Goal: Task Accomplishment & Management: Complete application form

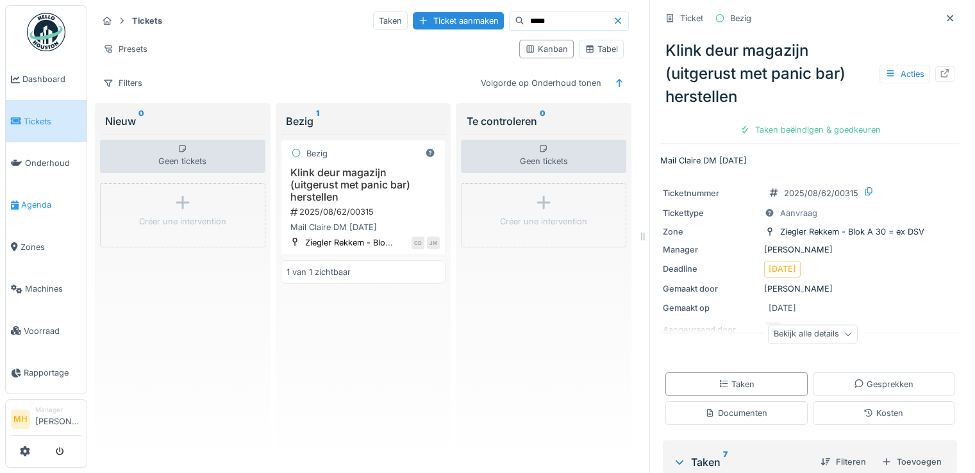
click at [33, 201] on span "Agenda" at bounding box center [51, 205] width 60 height 12
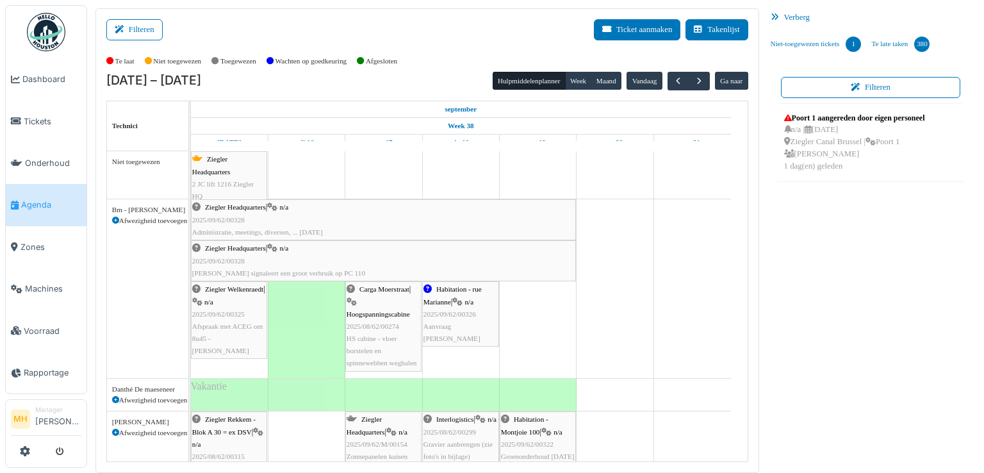
scroll to position [256, 0]
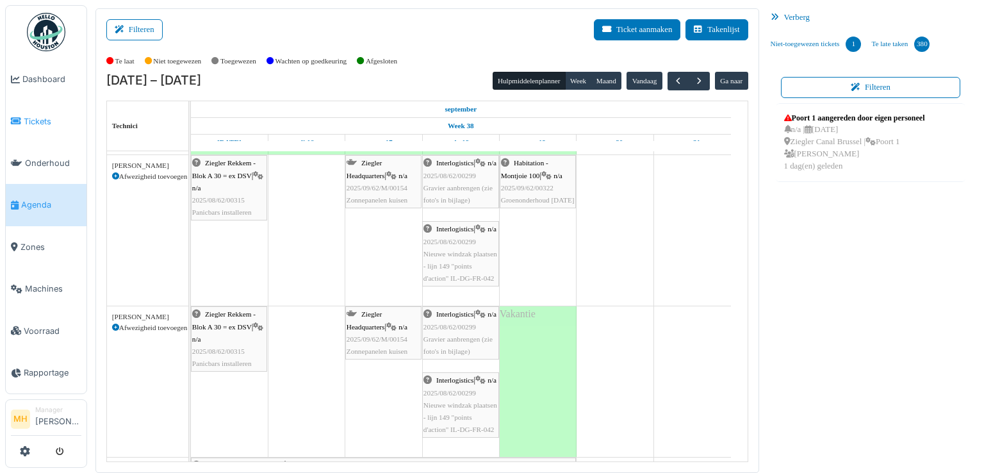
click at [37, 116] on span "Tickets" at bounding box center [53, 121] width 58 height 12
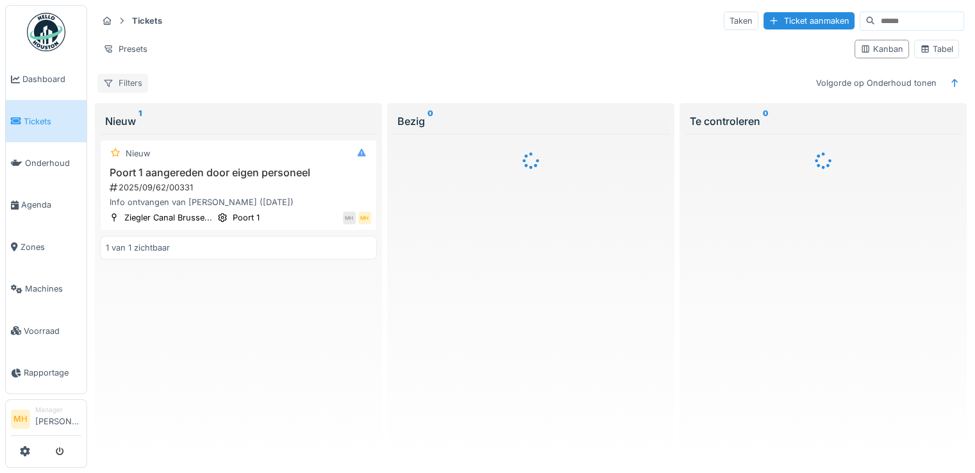
click at [135, 80] on div "Filters" at bounding box center [122, 83] width 51 height 19
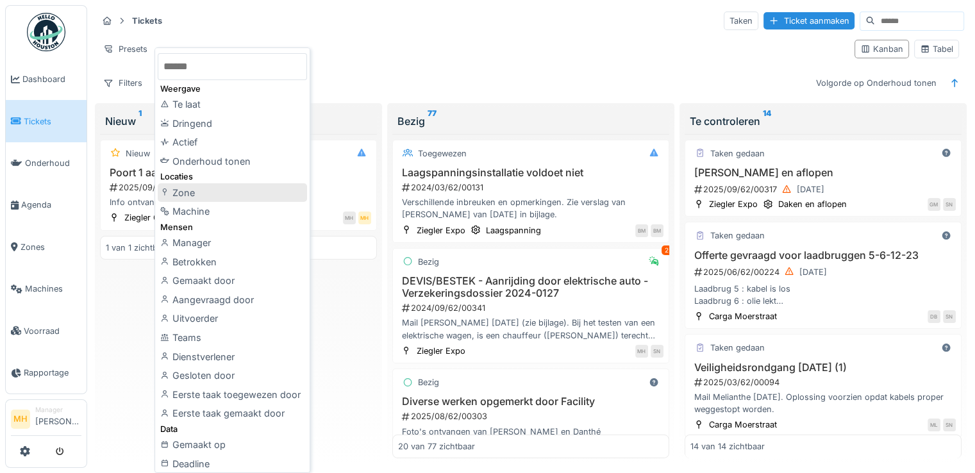
click at [200, 189] on div "Zone" at bounding box center [232, 192] width 149 height 19
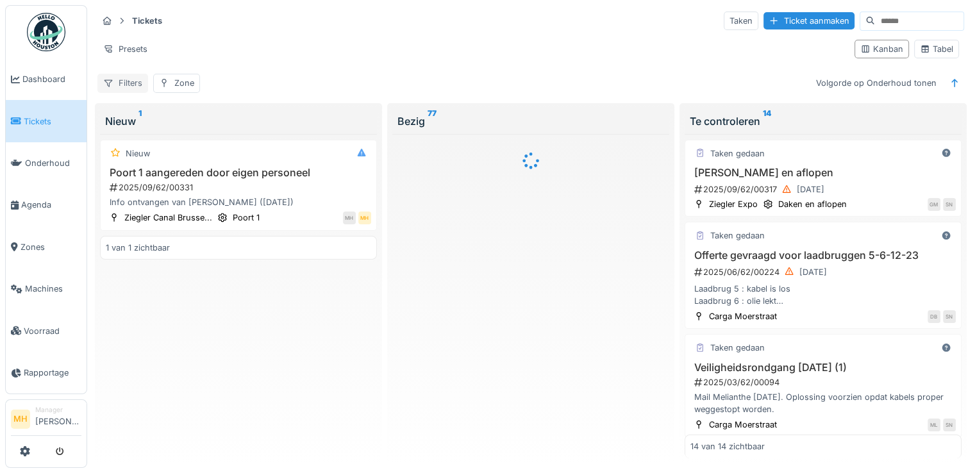
click at [126, 80] on div "Filters" at bounding box center [122, 83] width 51 height 19
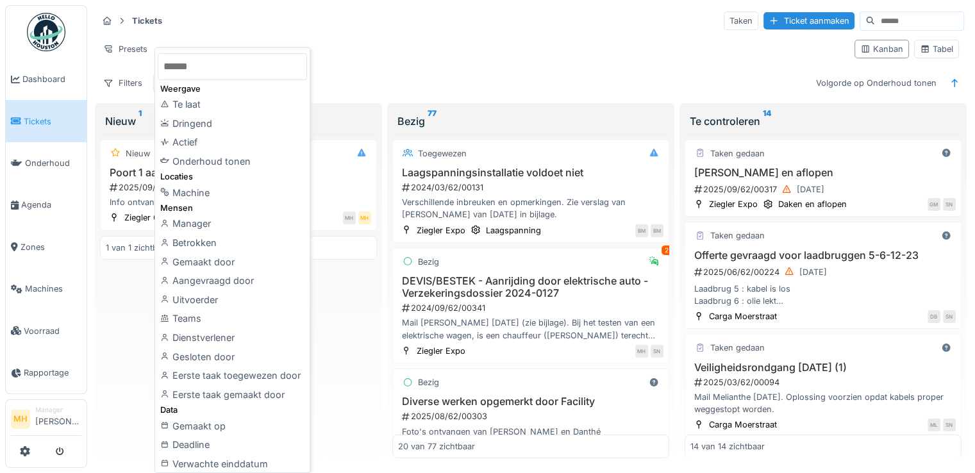
drag, startPoint x: 210, startPoint y: 63, endPoint x: 244, endPoint y: 62, distance: 34.0
click at [211, 62] on input "text" at bounding box center [232, 66] width 149 height 27
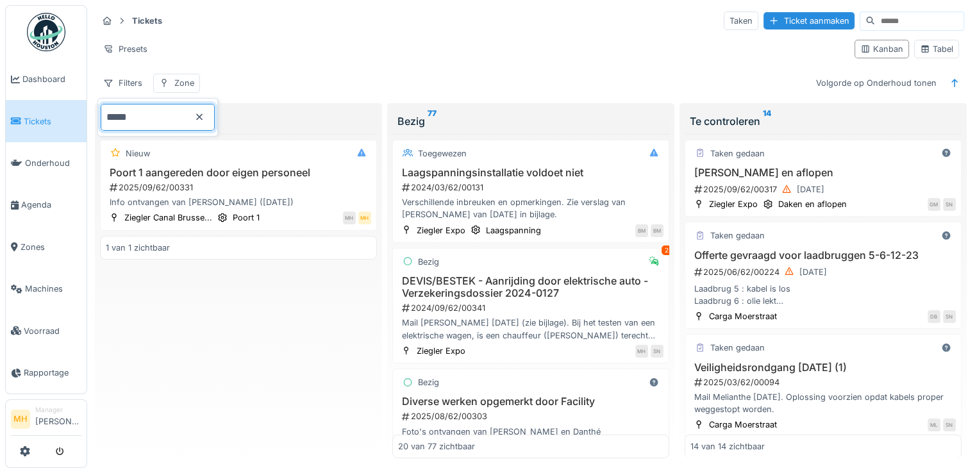
type input "*****"
click at [408, 118] on div "Bezig 77" at bounding box center [530, 120] width 267 height 15
click at [743, 170] on h3 "JO daken en aflopen" at bounding box center [822, 173] width 265 height 12
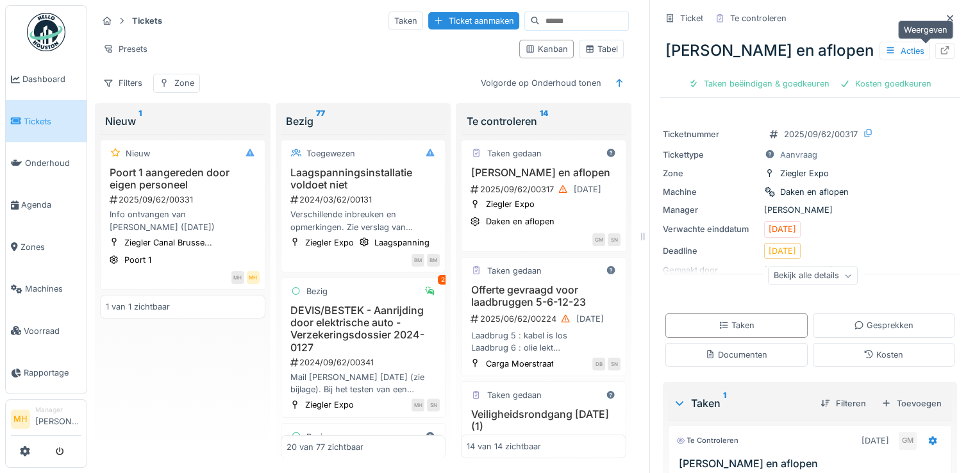
click at [941, 53] on icon at bounding box center [945, 50] width 8 height 8
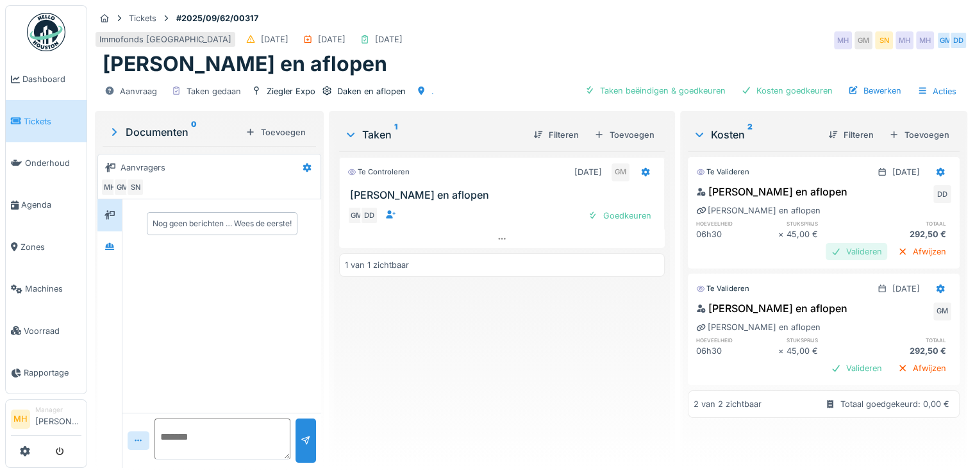
click at [837, 252] on div "Valideren" at bounding box center [856, 251] width 62 height 17
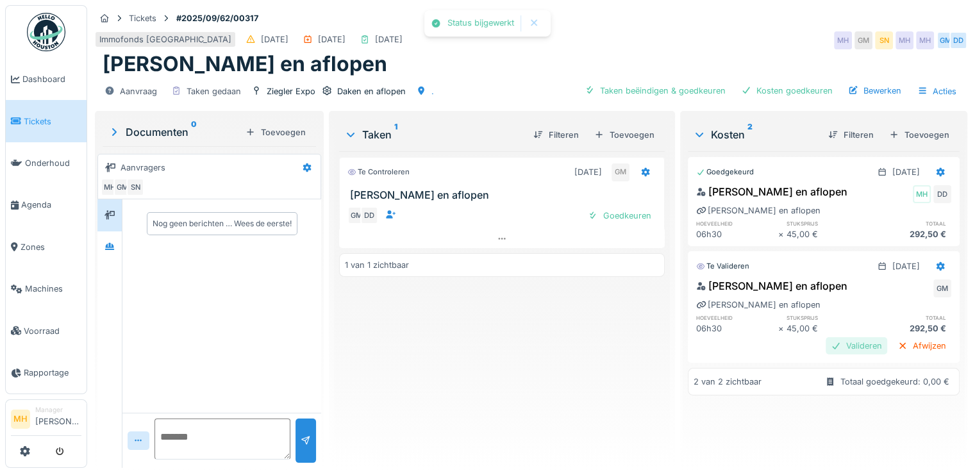
click at [832, 347] on div "Valideren" at bounding box center [856, 345] width 62 height 17
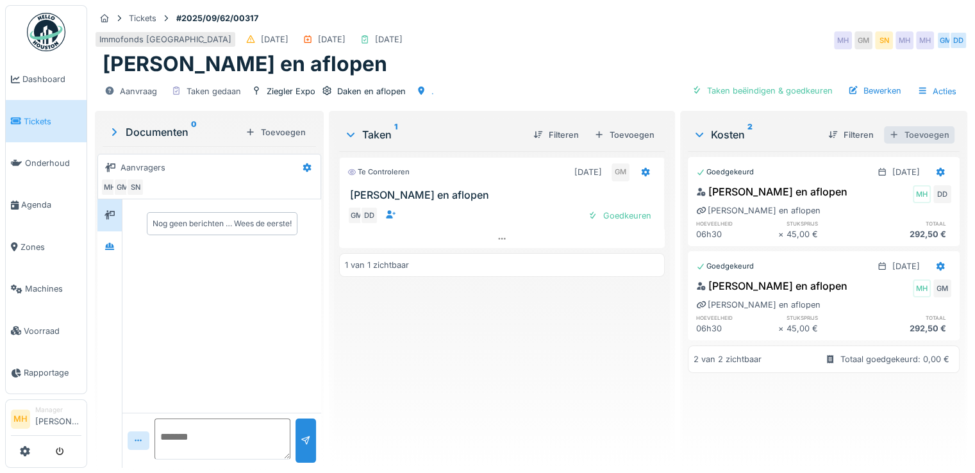
click at [901, 130] on div "Toevoegen" at bounding box center [919, 134] width 70 height 17
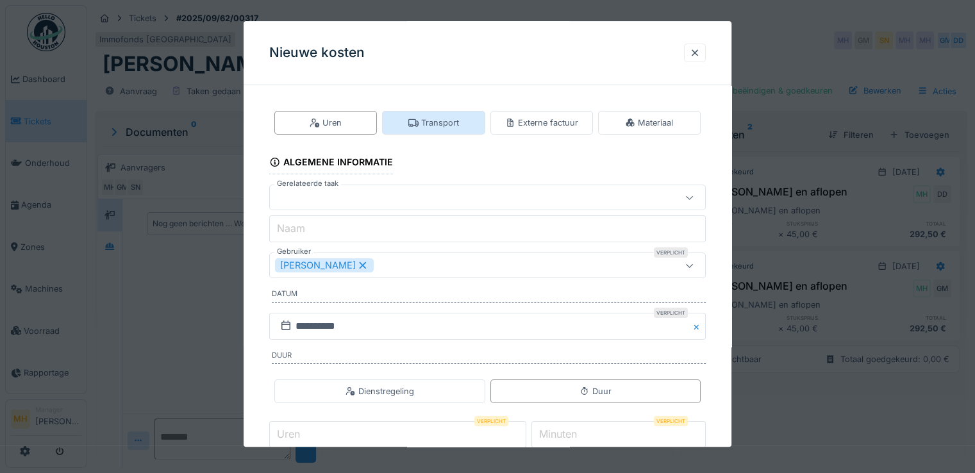
click at [445, 123] on div "Transport" at bounding box center [433, 123] width 51 height 12
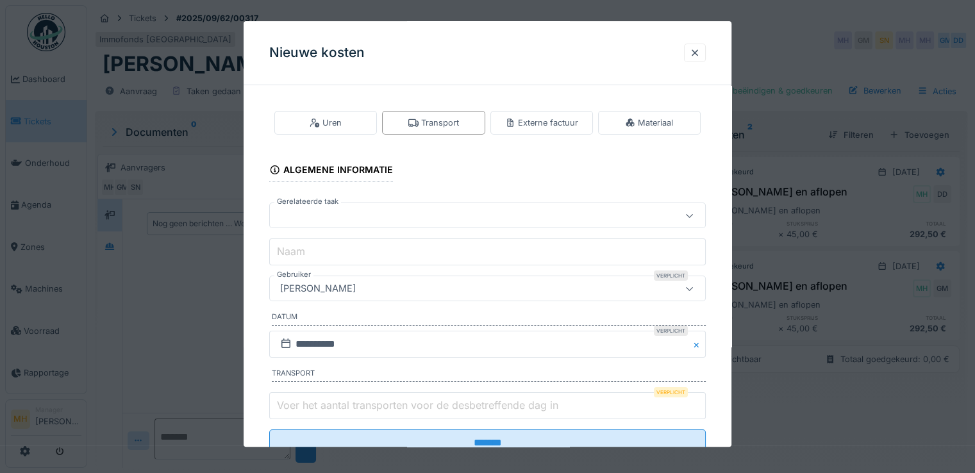
click at [343, 289] on div "[PERSON_NAME]" at bounding box center [318, 289] width 86 height 14
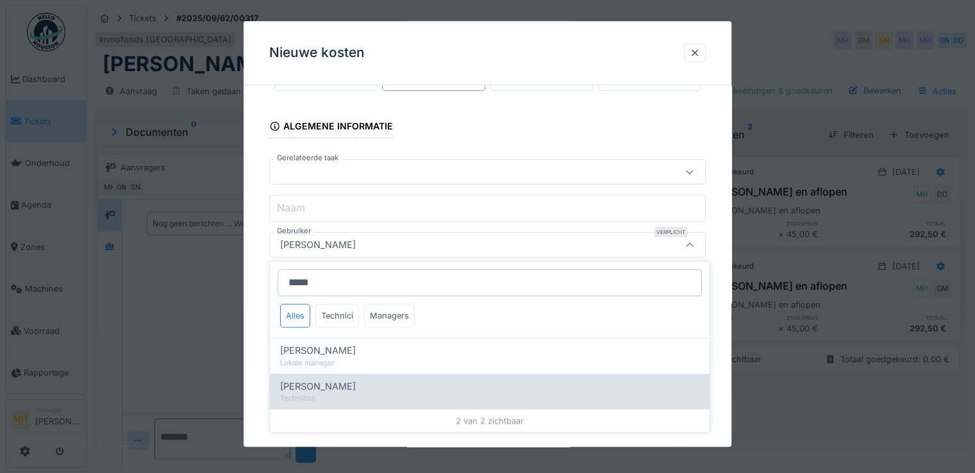
type input "*****"
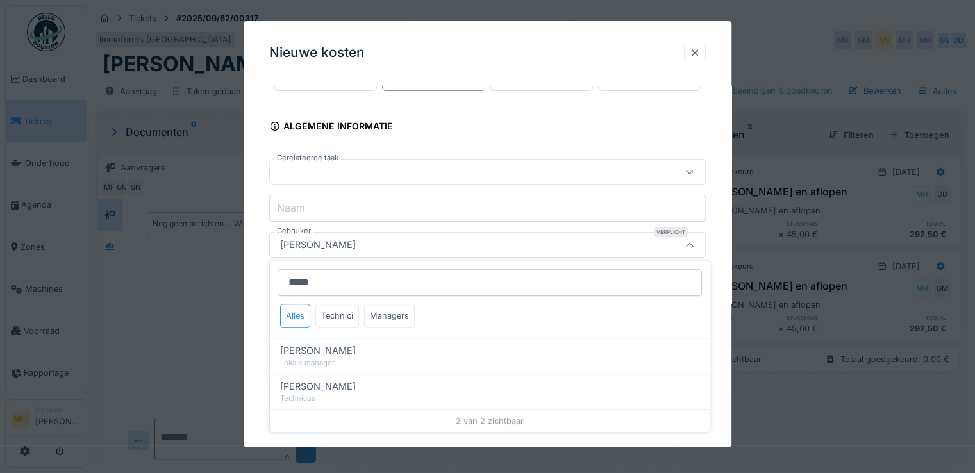
drag, startPoint x: 333, startPoint y: 381, endPoint x: 386, endPoint y: 309, distance: 88.9
click at [333, 380] on span "Geert Massaer" at bounding box center [318, 386] width 76 height 14
type input "****"
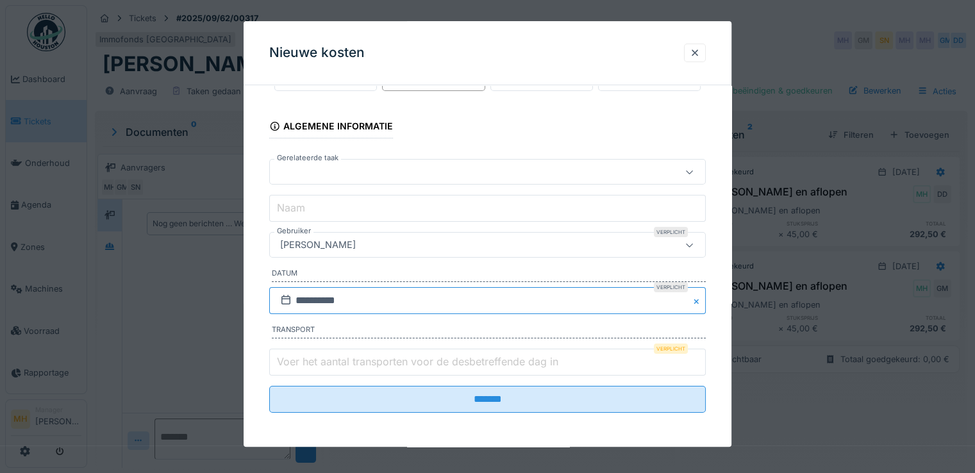
click at [363, 297] on input "**********" at bounding box center [487, 300] width 436 height 27
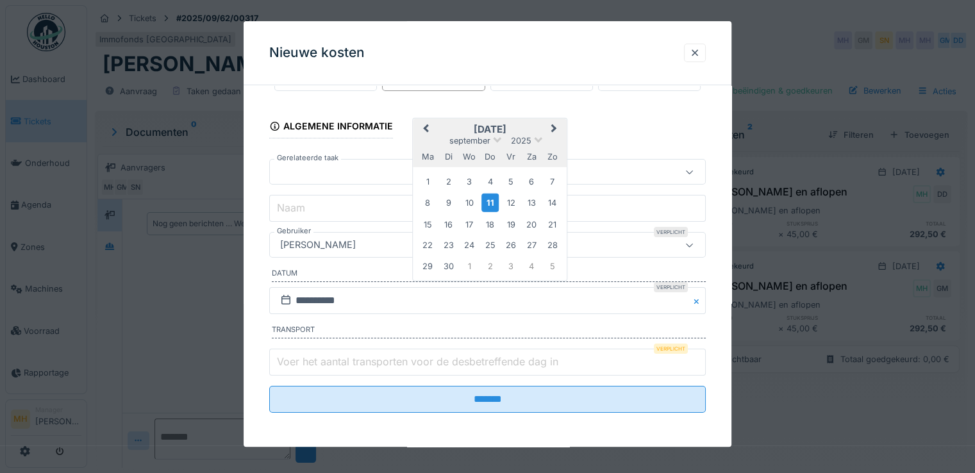
click at [421, 124] on button "Previous Month" at bounding box center [424, 130] width 21 height 21
click at [489, 265] on div "28" at bounding box center [489, 265] width 17 height 17
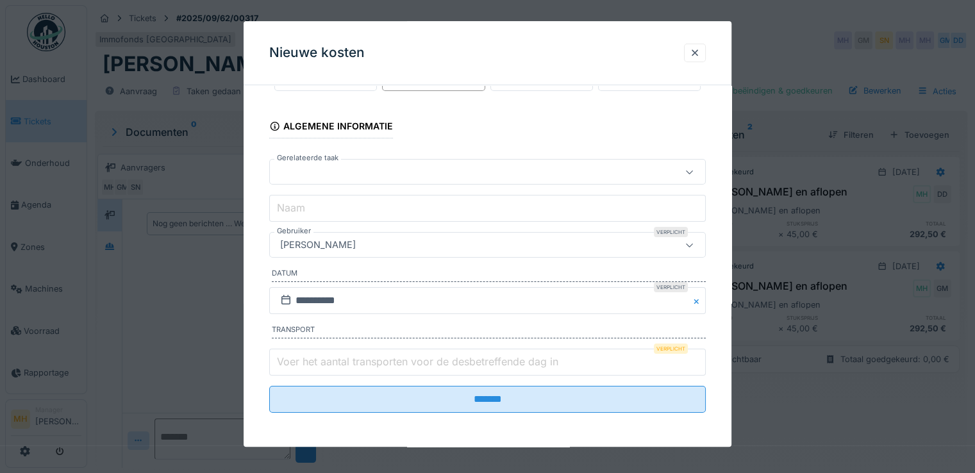
click at [313, 359] on label "Voer het aantal transporten voor de desbetreffende dag in" at bounding box center [417, 361] width 286 height 15
click at [313, 359] on input "Voer het aantal transporten voor de desbetreffende dag in" at bounding box center [487, 362] width 436 height 27
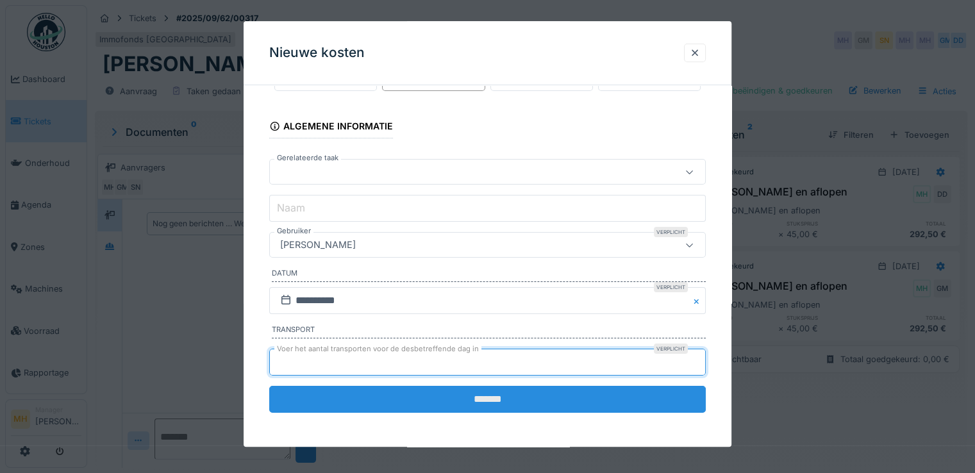
type input "*"
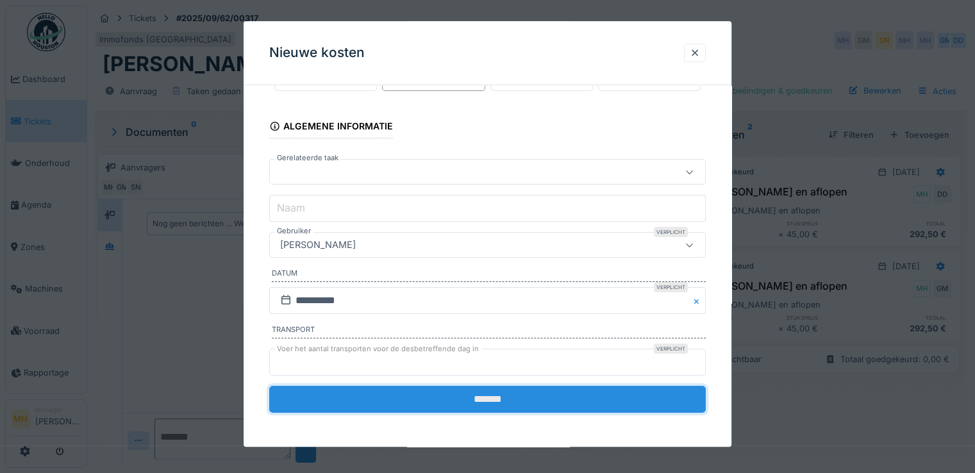
click at [428, 400] on input "*******" at bounding box center [487, 399] width 436 height 27
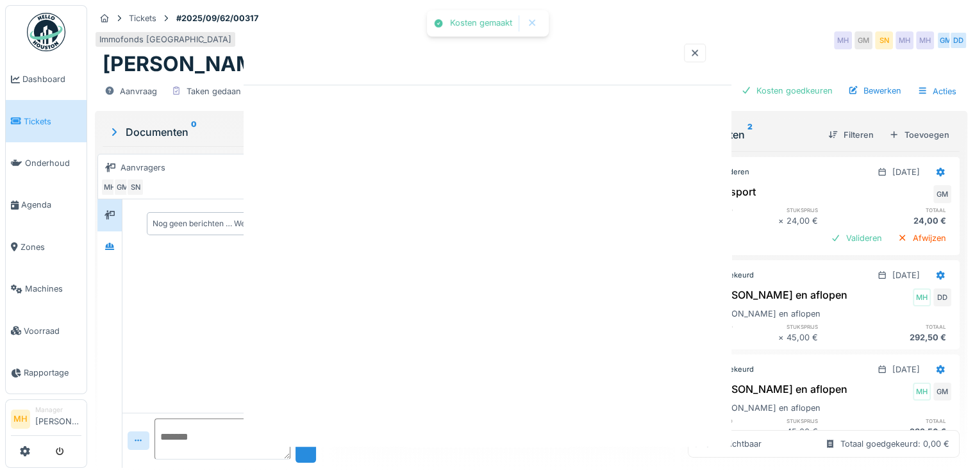
scroll to position [0, 0]
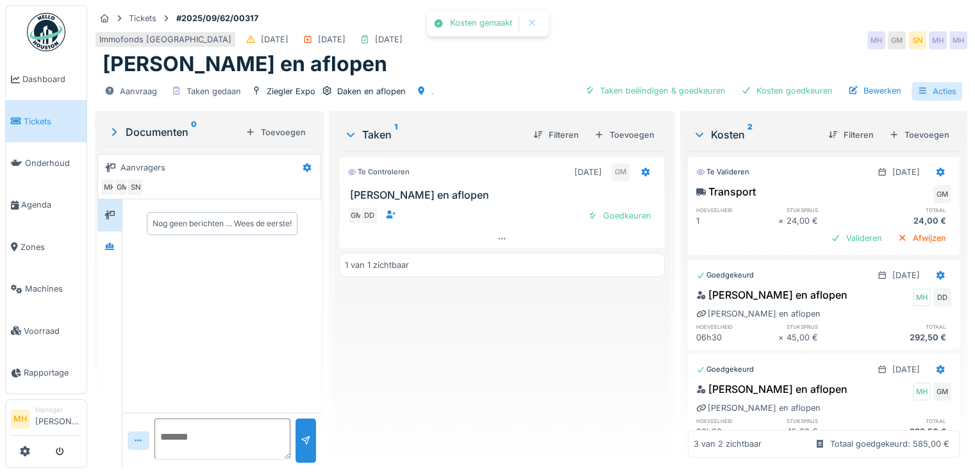
click at [920, 91] on div "Acties" at bounding box center [936, 91] width 51 height 19
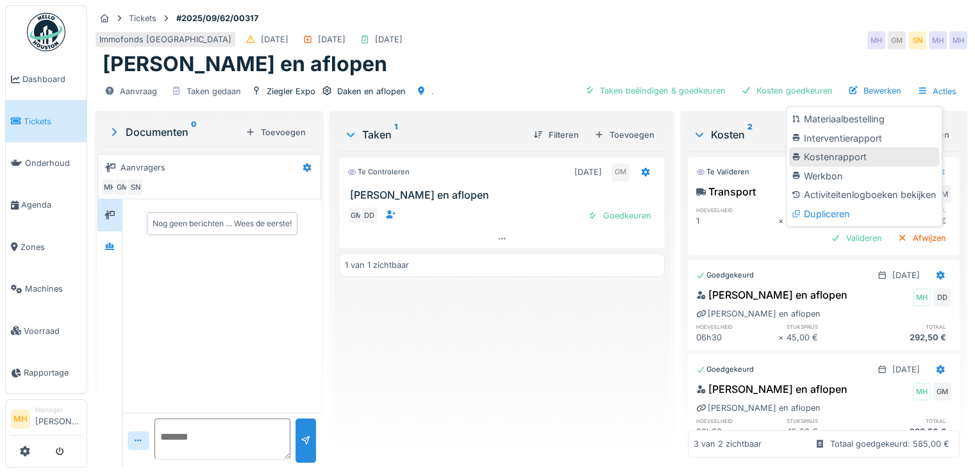
click at [838, 160] on div "Kostenrapport" at bounding box center [864, 156] width 150 height 19
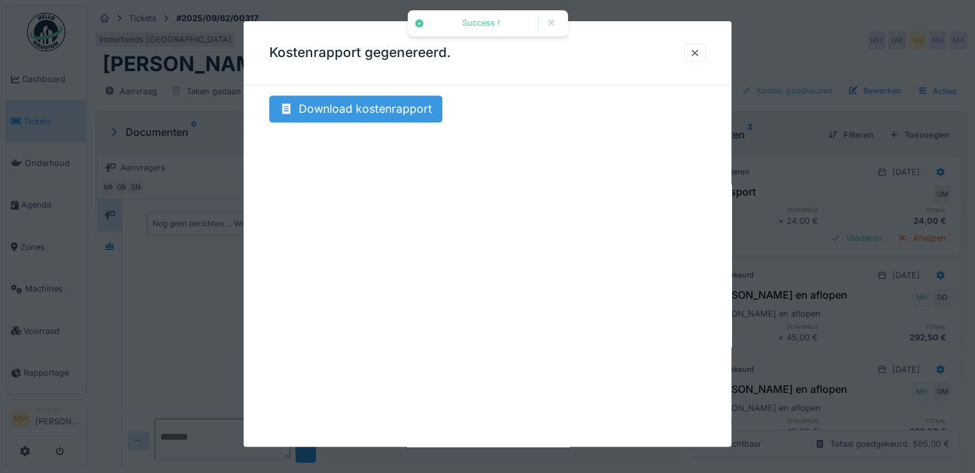
click at [402, 113] on div "Download kostenrapport" at bounding box center [355, 108] width 173 height 27
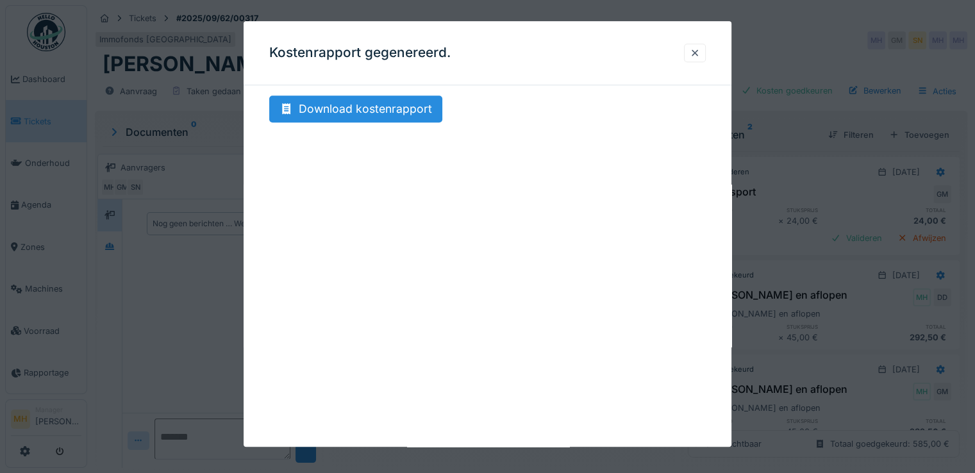
drag, startPoint x: 703, startPoint y: 54, endPoint x: 700, endPoint y: 62, distance: 8.9
click at [700, 54] on div at bounding box center [694, 53] width 10 height 12
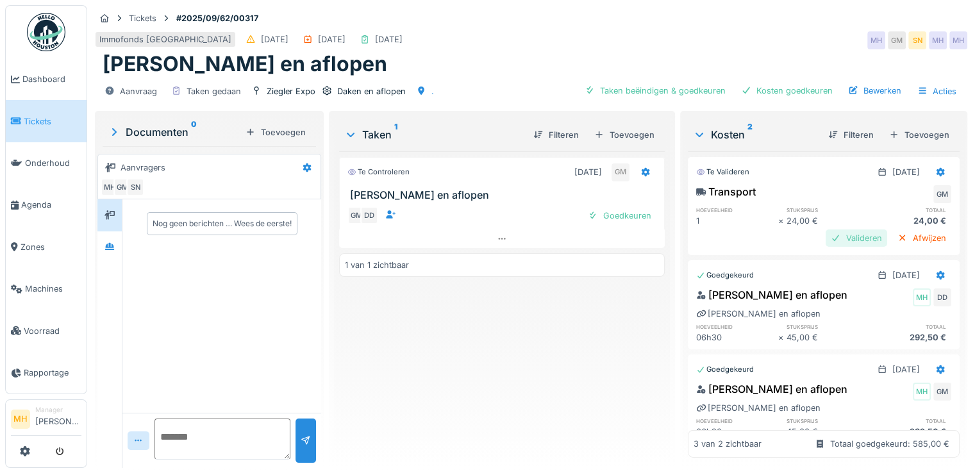
click at [827, 237] on div "Valideren" at bounding box center [856, 237] width 62 height 17
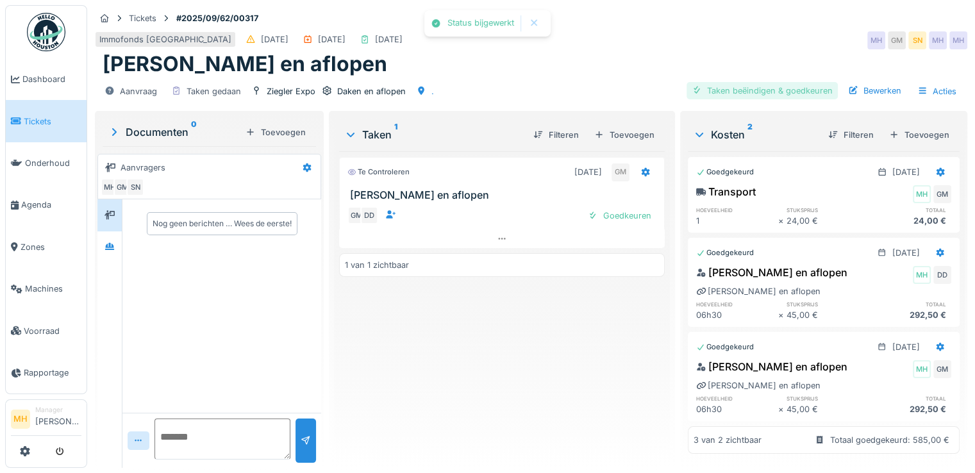
click at [754, 90] on div "Taken beëindigen & goedkeuren" at bounding box center [761, 90] width 151 height 17
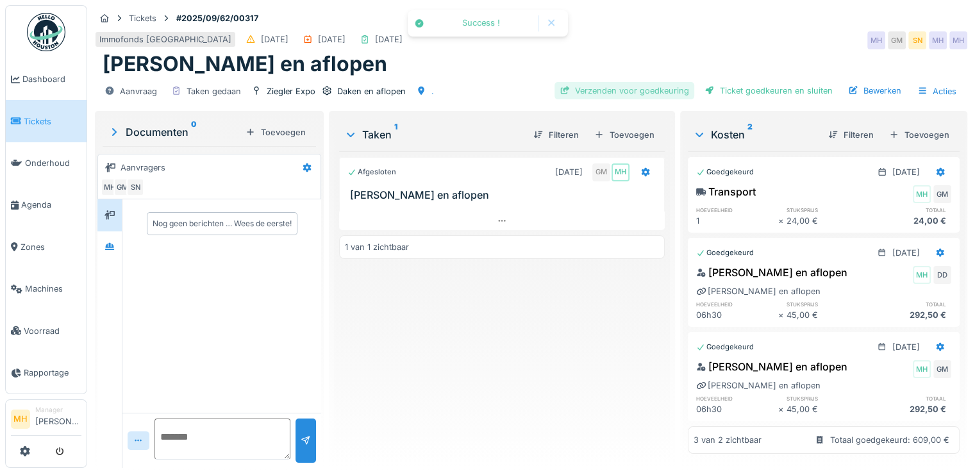
click at [647, 88] on div "Verzenden voor goedkeuring" at bounding box center [624, 90] width 140 height 17
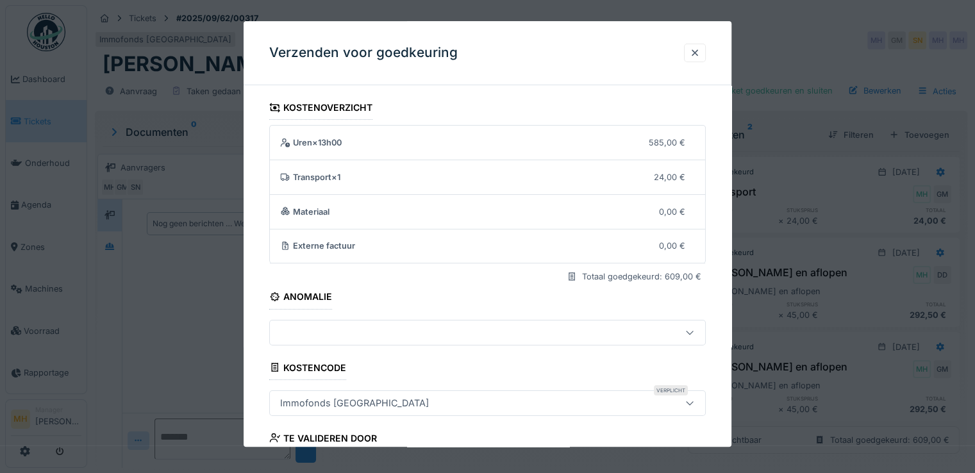
scroll to position [111, 0]
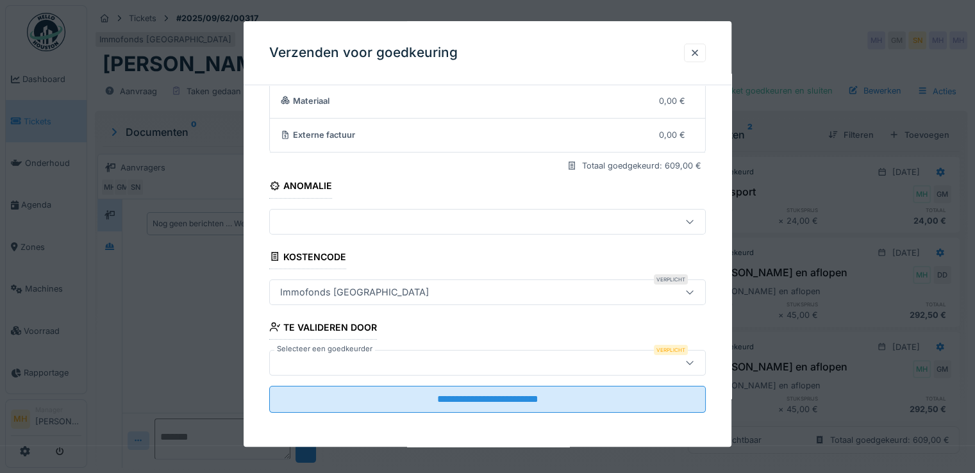
click at [305, 360] on div at bounding box center [461, 363] width 372 height 14
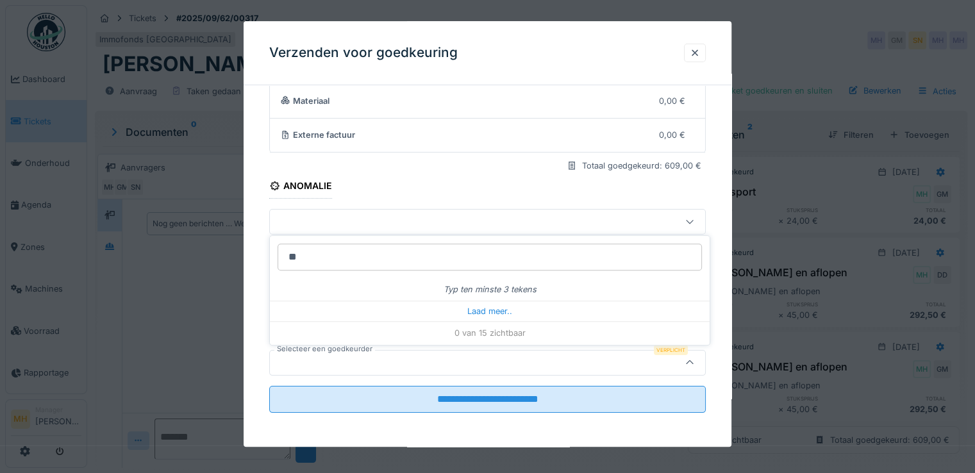
type input "***"
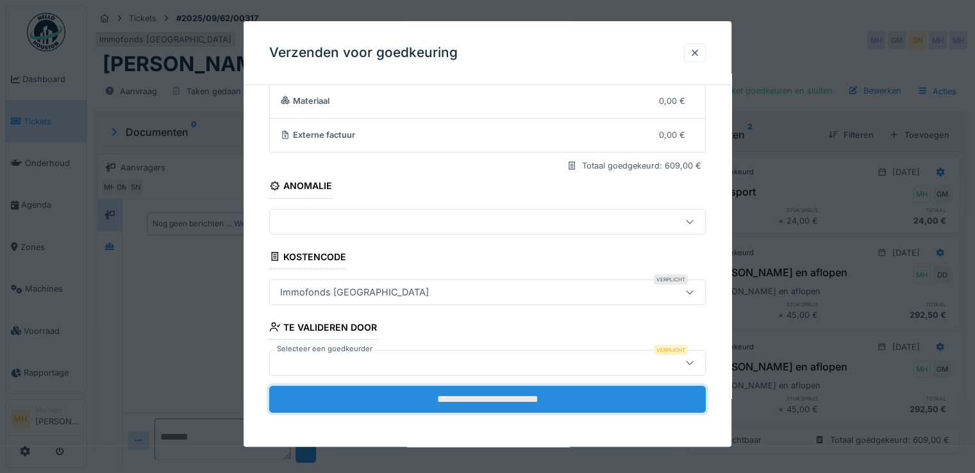
click at [465, 396] on input "**********" at bounding box center [487, 399] width 436 height 27
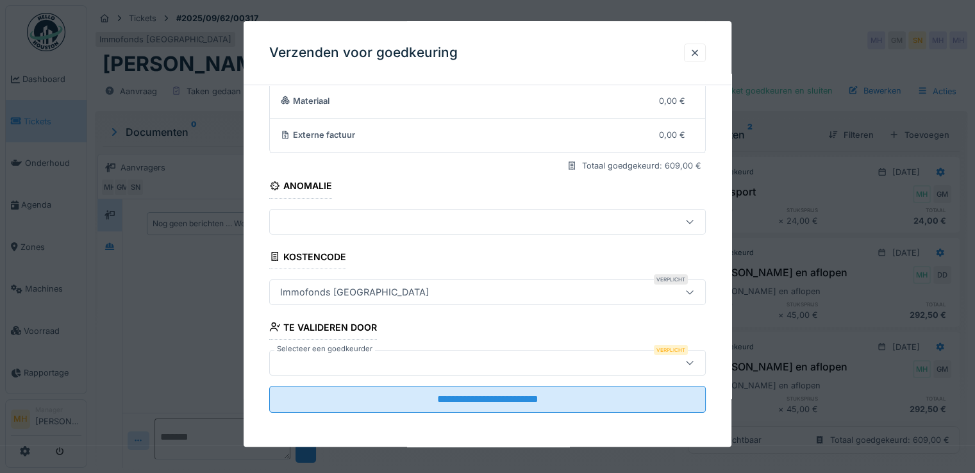
click at [333, 363] on div at bounding box center [461, 363] width 372 height 14
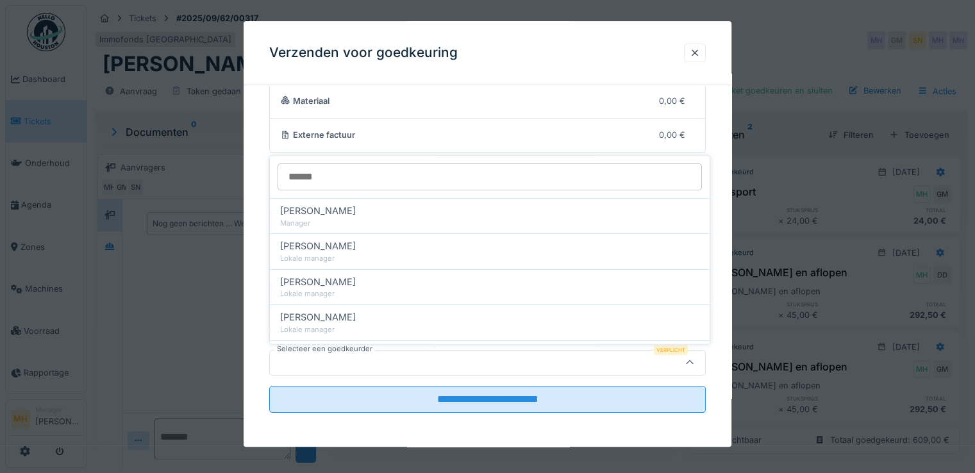
type input "*"
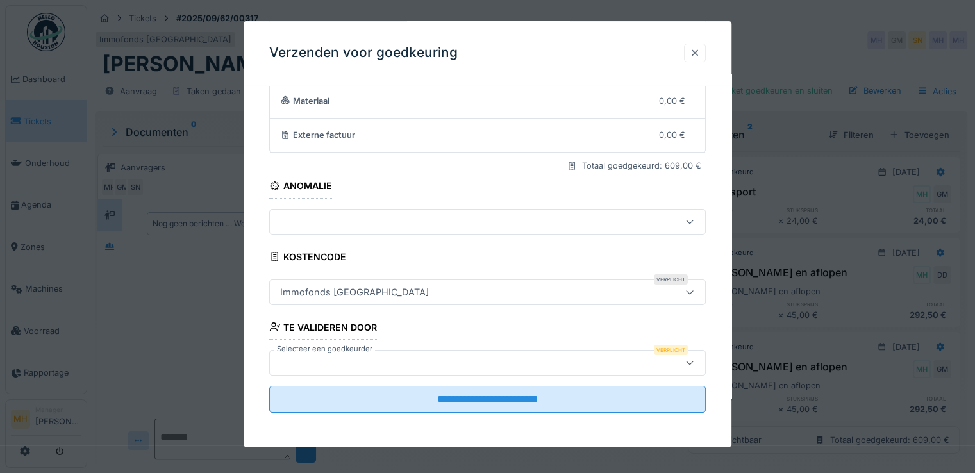
click at [700, 51] on div at bounding box center [694, 53] width 10 height 12
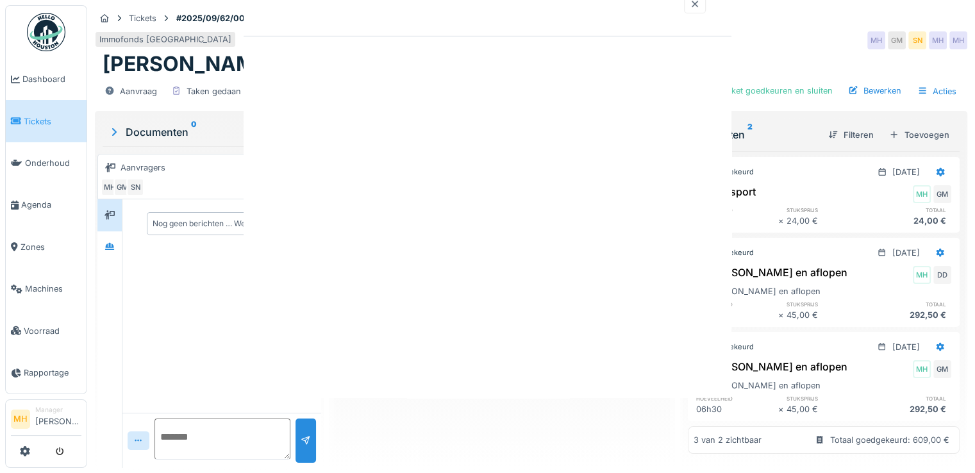
scroll to position [0, 0]
